Goal: Transaction & Acquisition: Purchase product/service

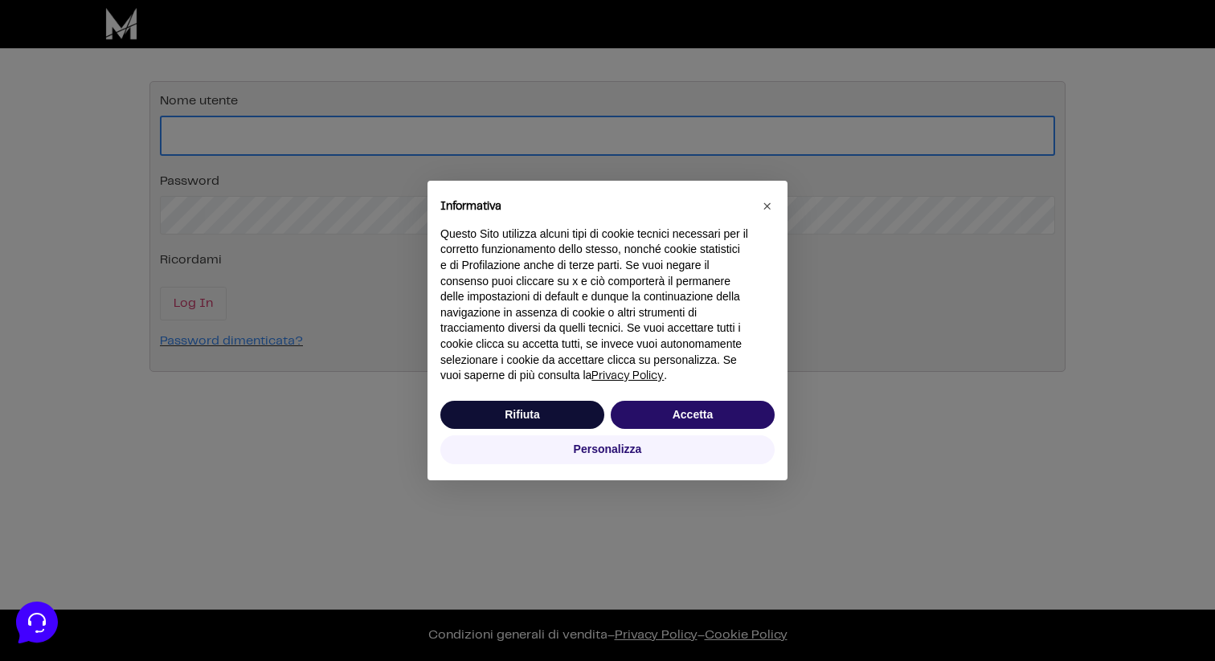
type input "[PERSON_NAME][EMAIL_ADDRESS][PERSON_NAME][DOMAIN_NAME]"
click at [693, 417] on button "Accetta" at bounding box center [692, 415] width 164 height 29
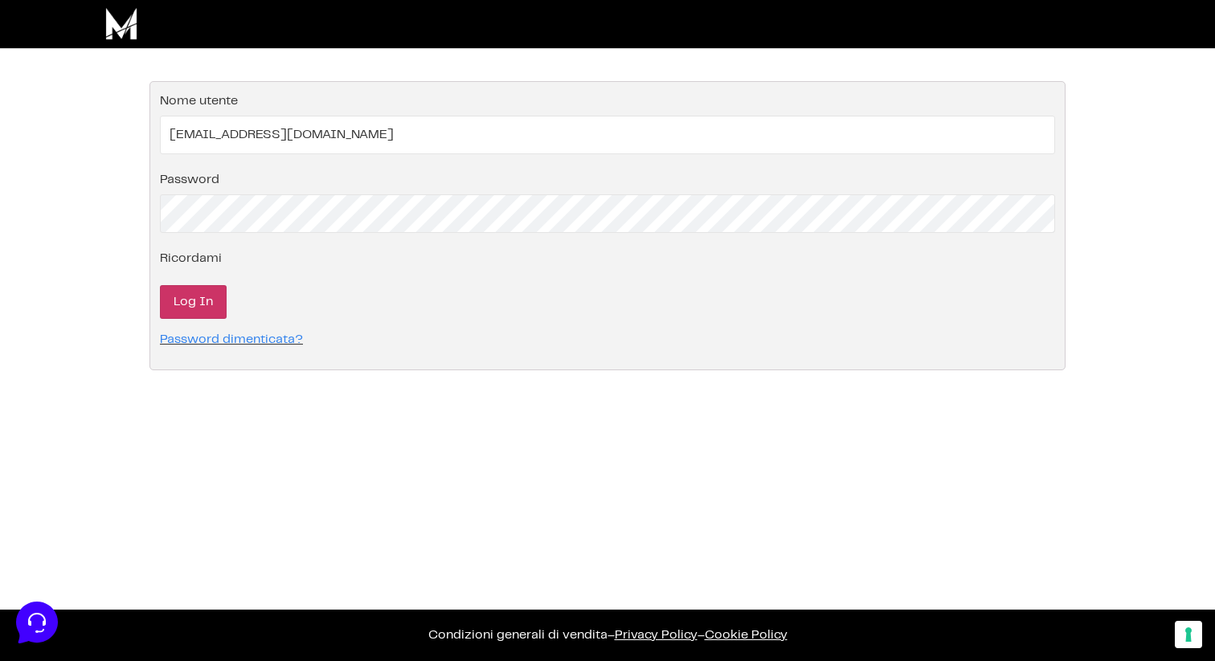
click at [190, 304] on input "Log In" at bounding box center [193, 302] width 67 height 34
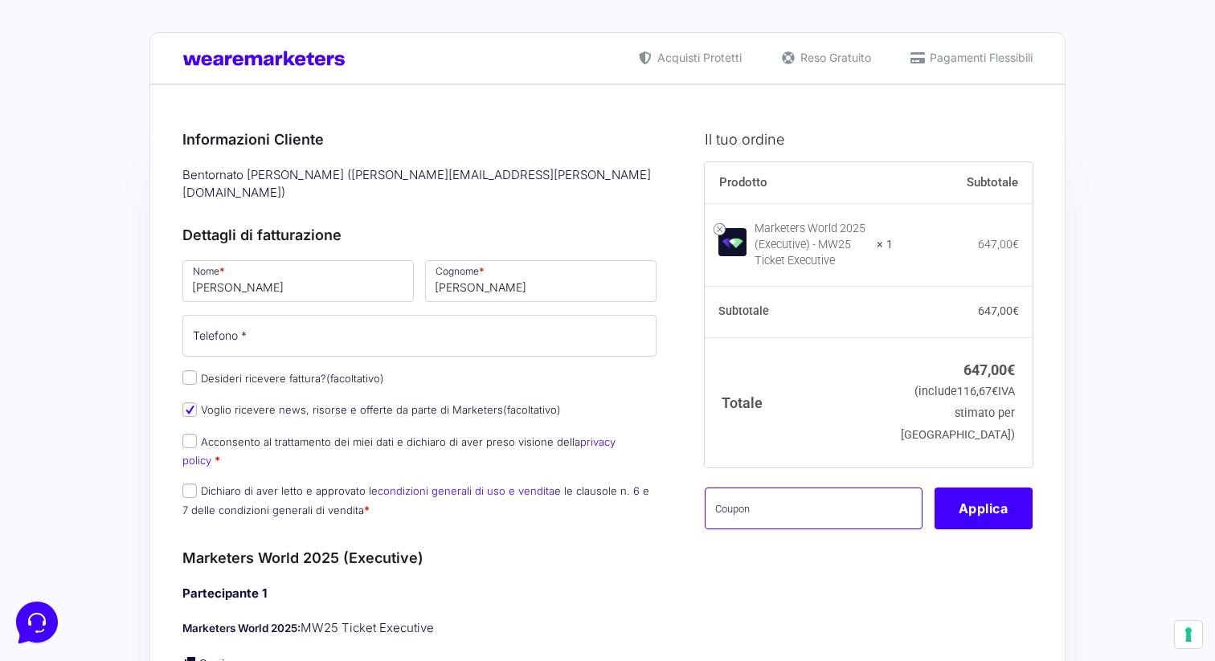
click at [770, 523] on input "text" at bounding box center [813, 509] width 218 height 42
paste input "mw25mandarino"
type input "mw25mandarino"
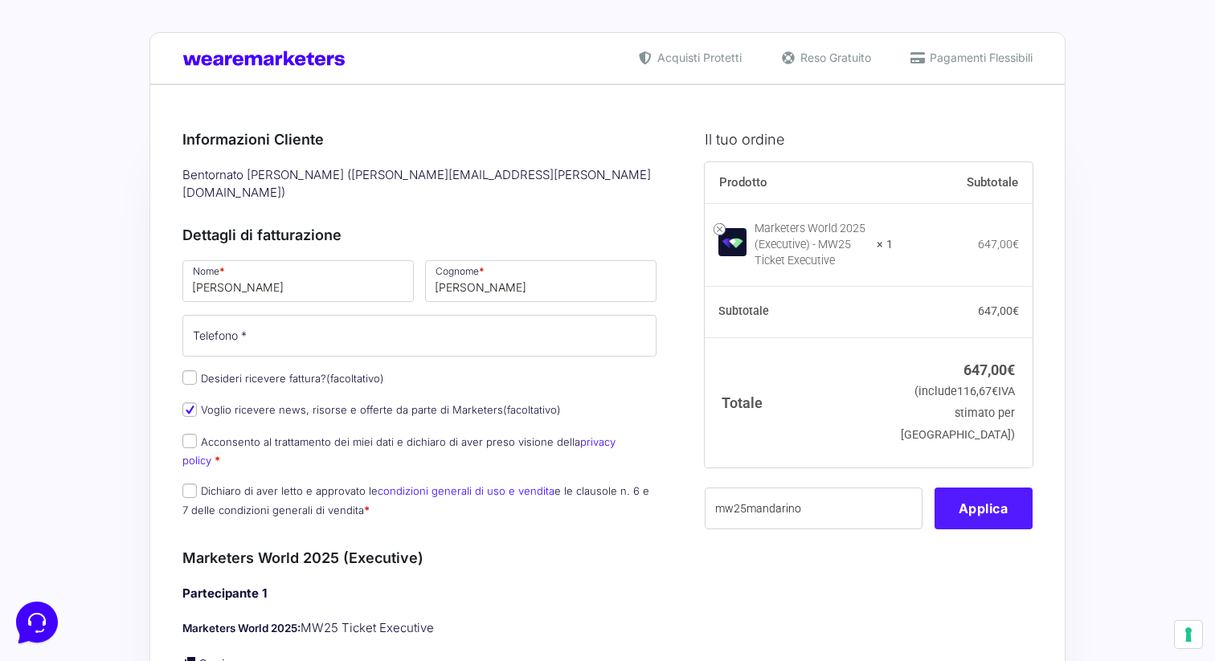
click at [950, 529] on button "Applica" at bounding box center [983, 509] width 98 height 42
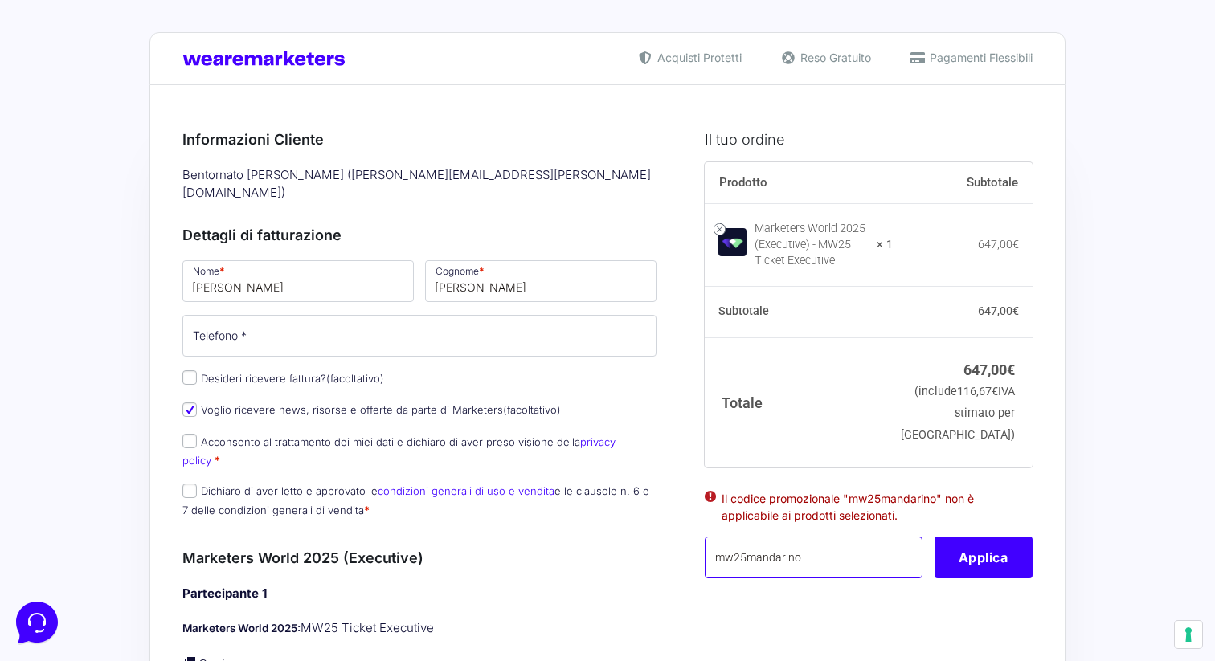
drag, startPoint x: 823, startPoint y: 580, endPoint x: 712, endPoint y: 574, distance: 111.8
click at [710, 574] on input "mw25mandarino" at bounding box center [813, 558] width 218 height 42
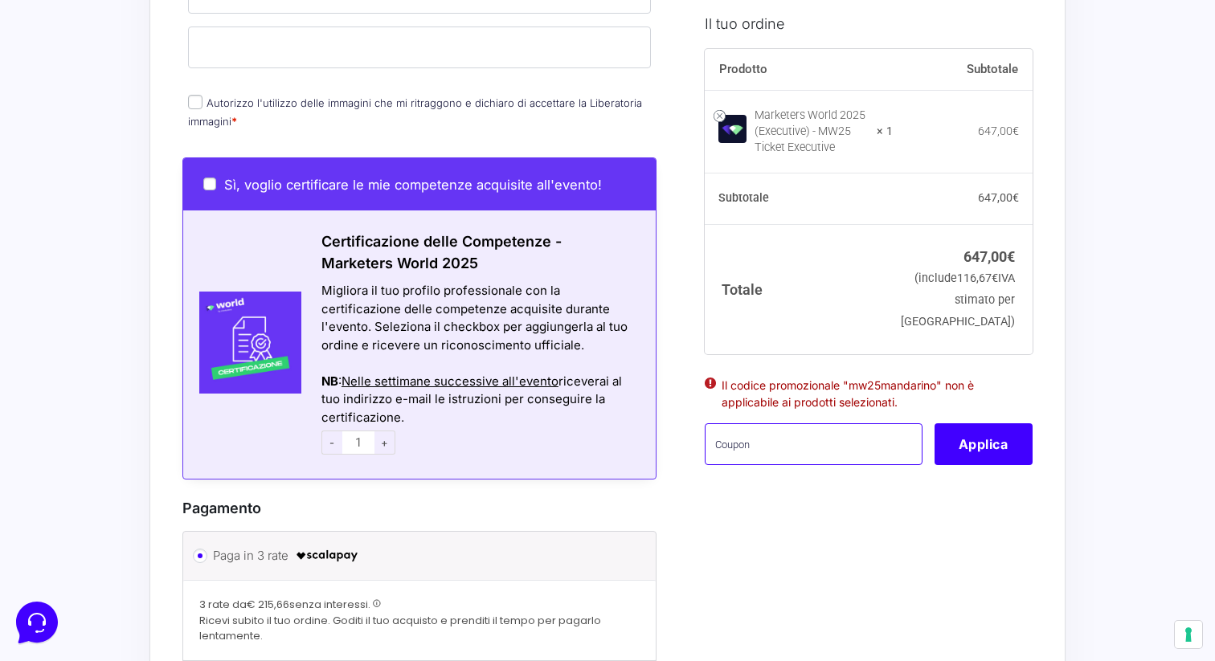
scroll to position [778, 0]
click at [761, 456] on input "text" at bounding box center [813, 444] width 218 height 42
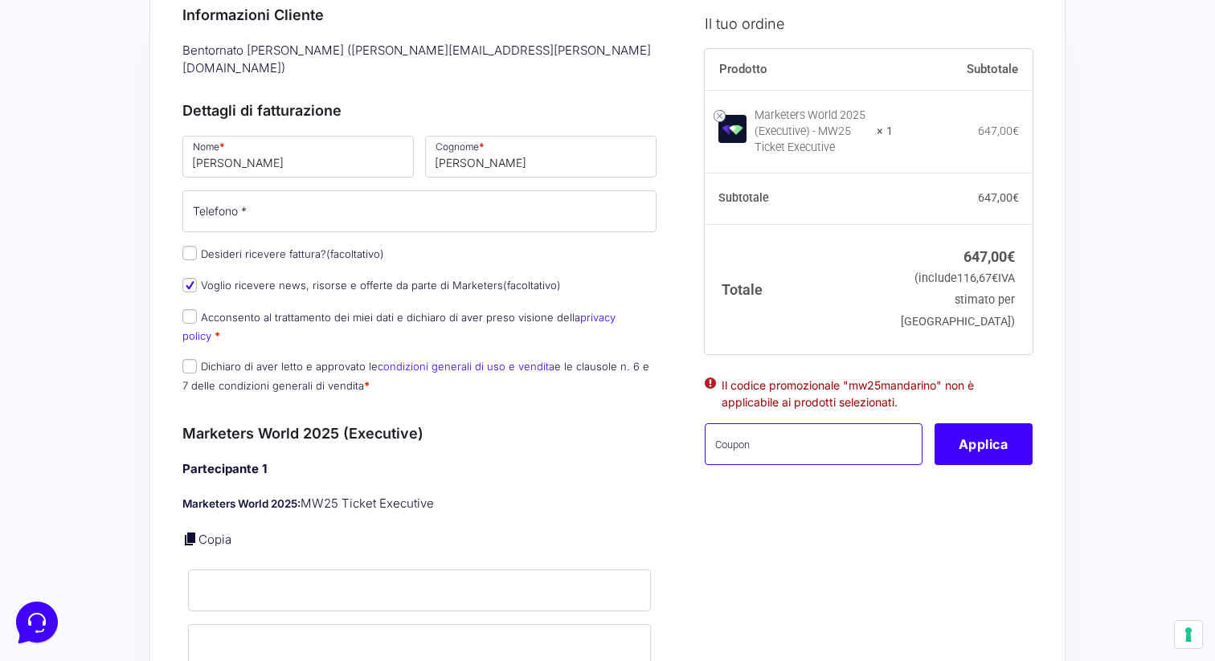
scroll to position [0, 0]
